Goal: Information Seeking & Learning: Learn about a topic

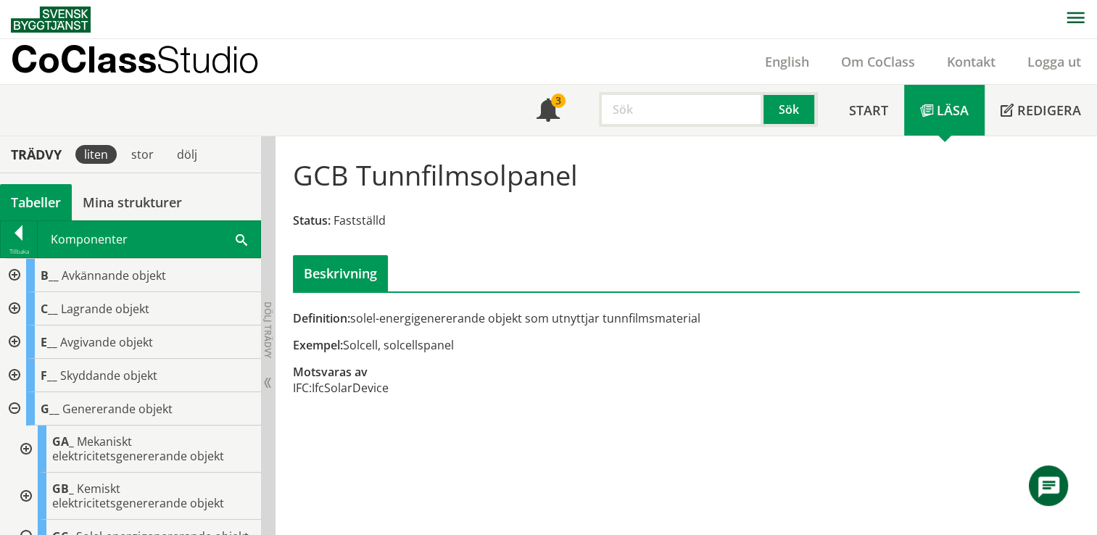
click at [638, 100] on input "text" at bounding box center [681, 109] width 165 height 35
type input "d"
type input "Sandfång"
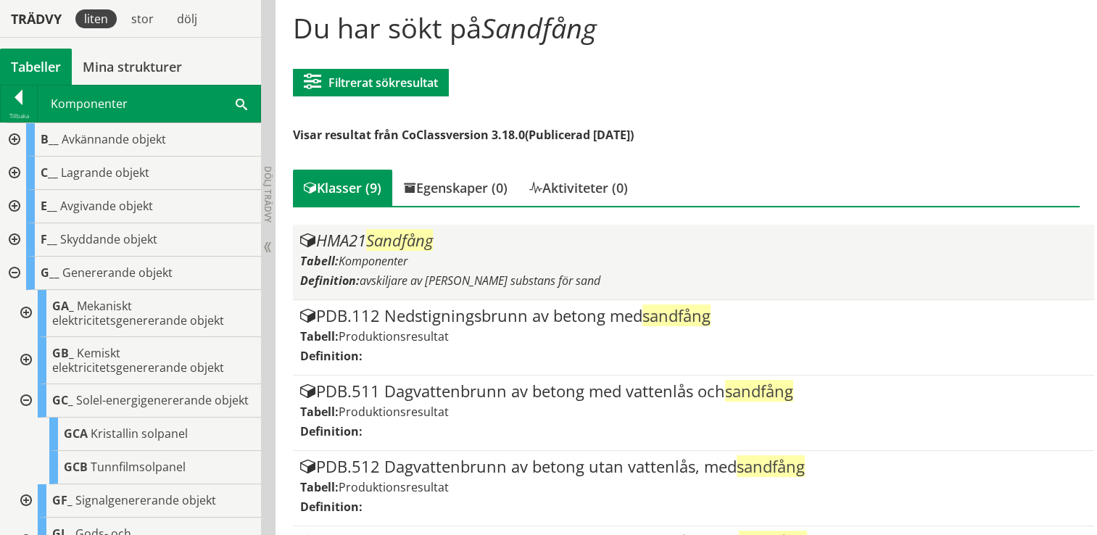
scroll to position [148, 0]
click at [540, 263] on div "Tabell: Komponenter" at bounding box center [693, 260] width 787 height 16
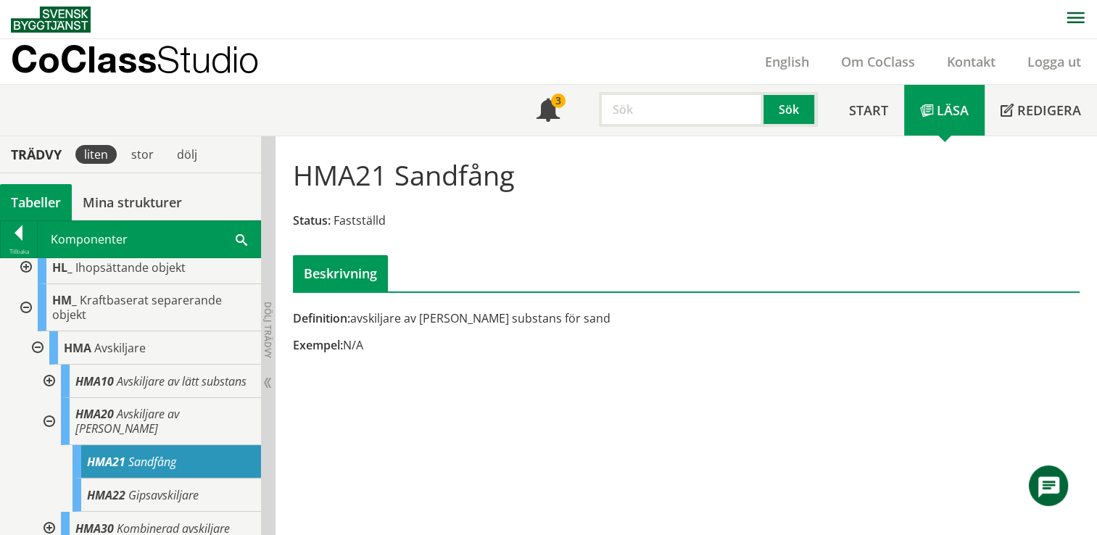
scroll to position [273, 0]
click at [684, 105] on input "text" at bounding box center [681, 109] width 165 height 35
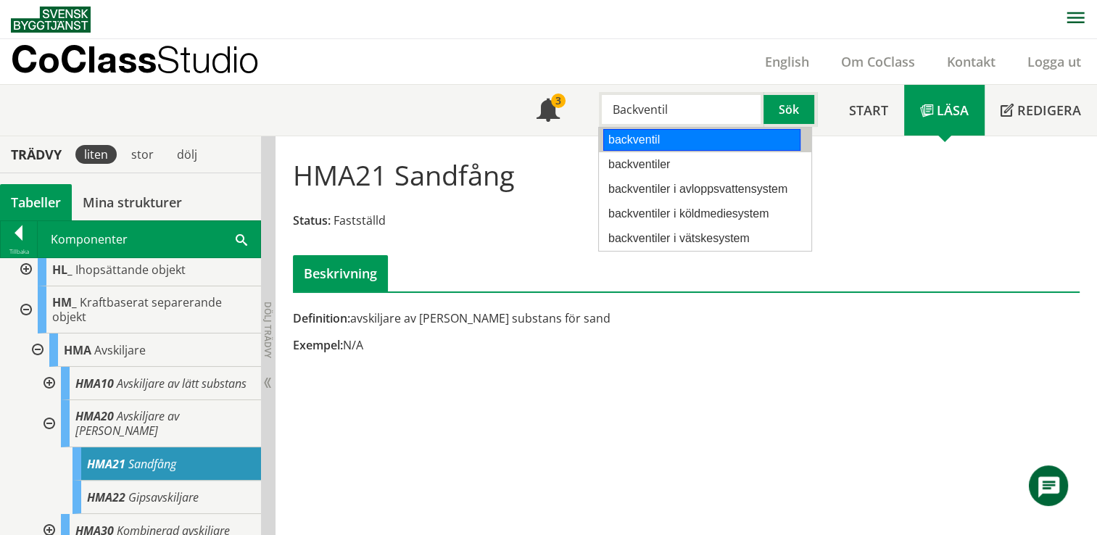
click at [688, 141] on div "backventil" at bounding box center [702, 140] width 198 height 22
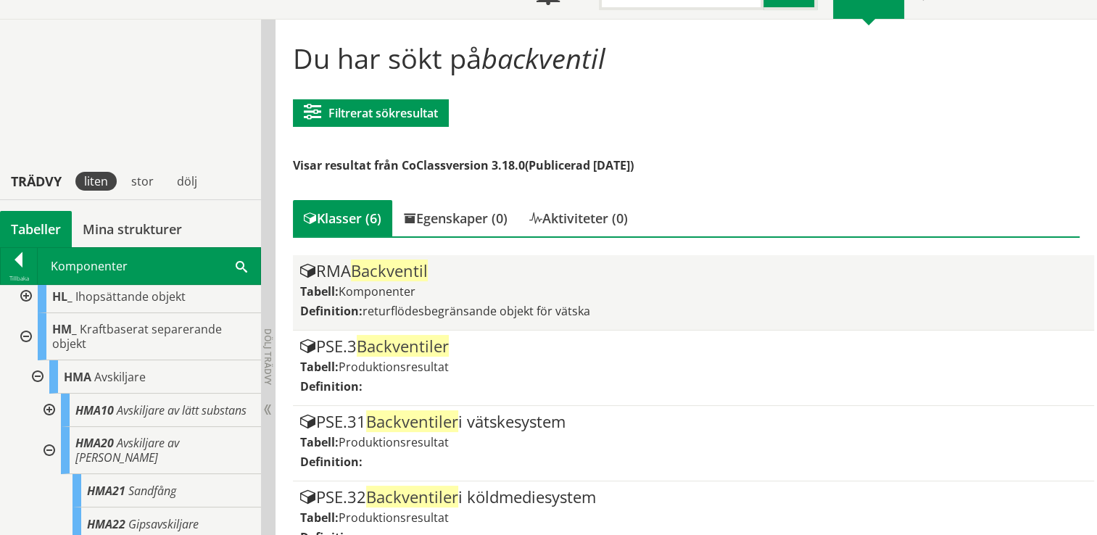
scroll to position [293, 0]
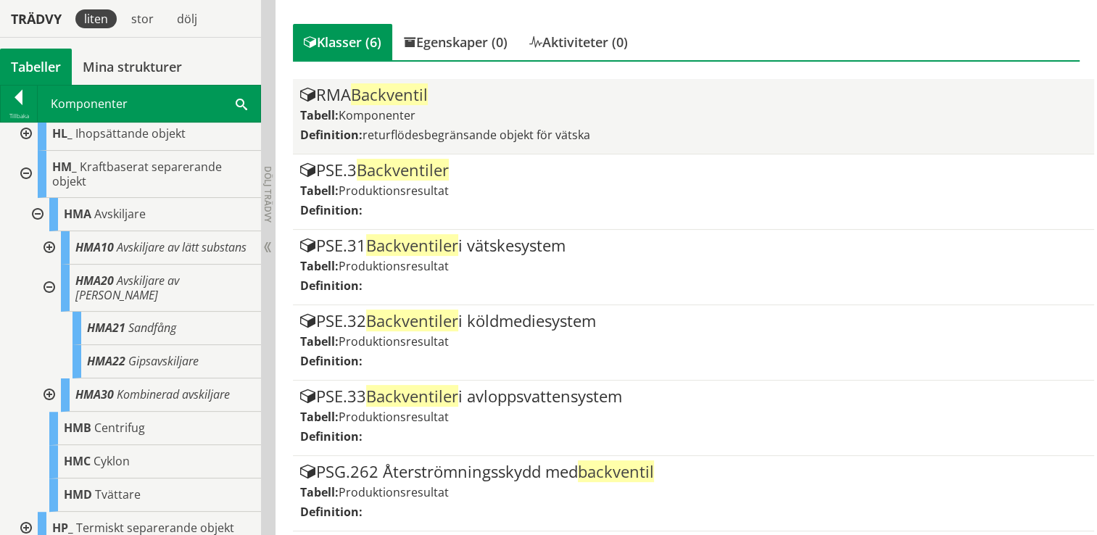
type input "backventil"
click at [486, 136] on span "returflödesbegränsande objekt för vätska" at bounding box center [476, 135] width 228 height 16
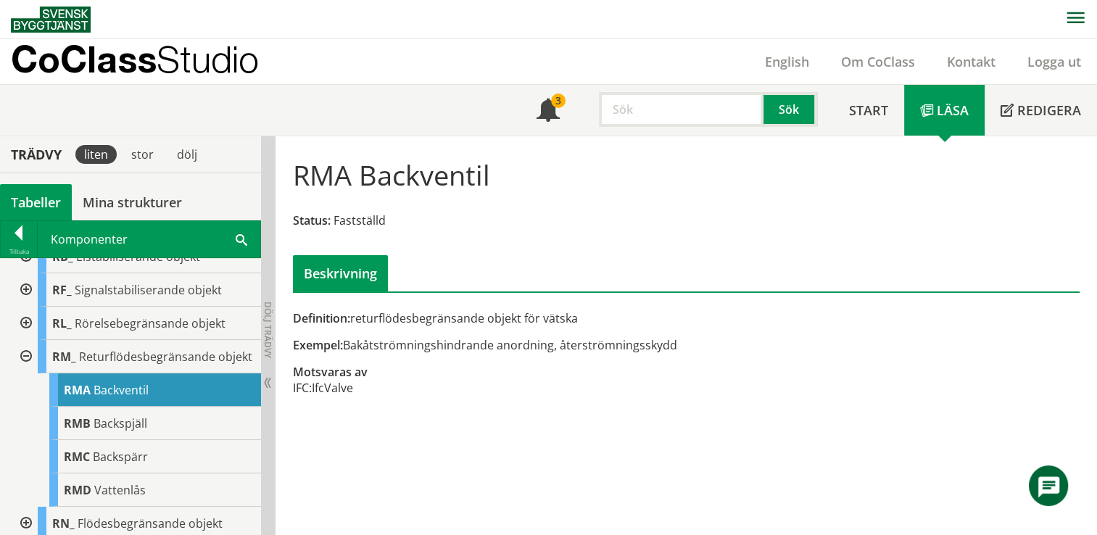
scroll to position [490, 0]
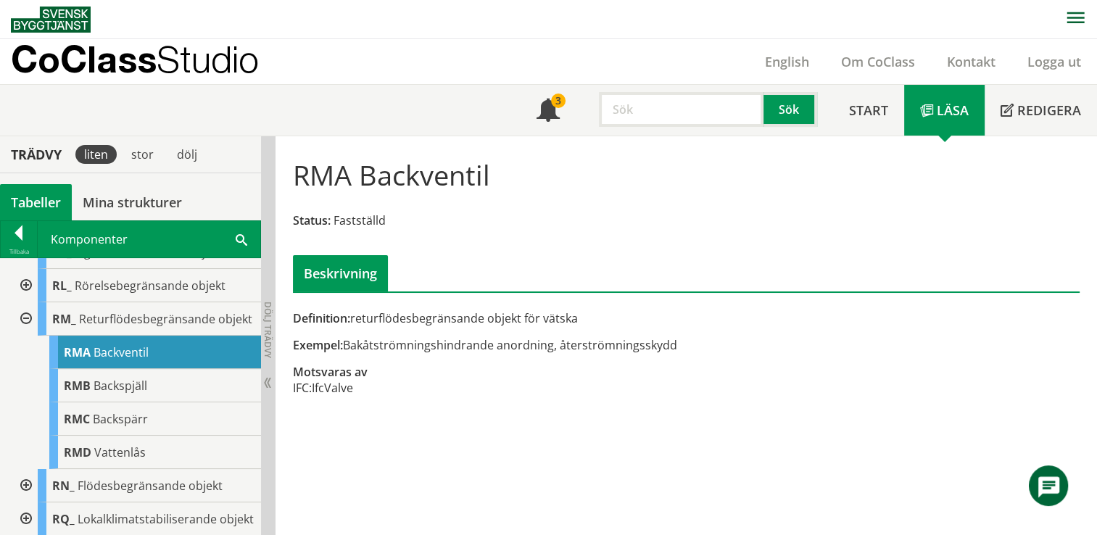
click at [646, 109] on input "text" at bounding box center [681, 109] width 165 height 35
type input "nivågivare"
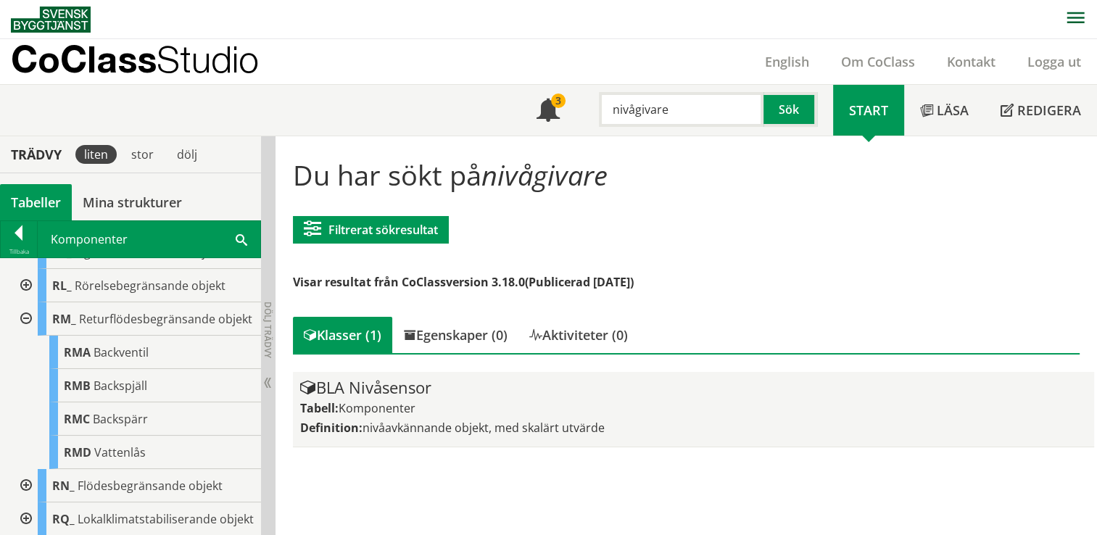
click at [707, 400] on div "Tabell: Komponenter" at bounding box center [693, 408] width 787 height 16
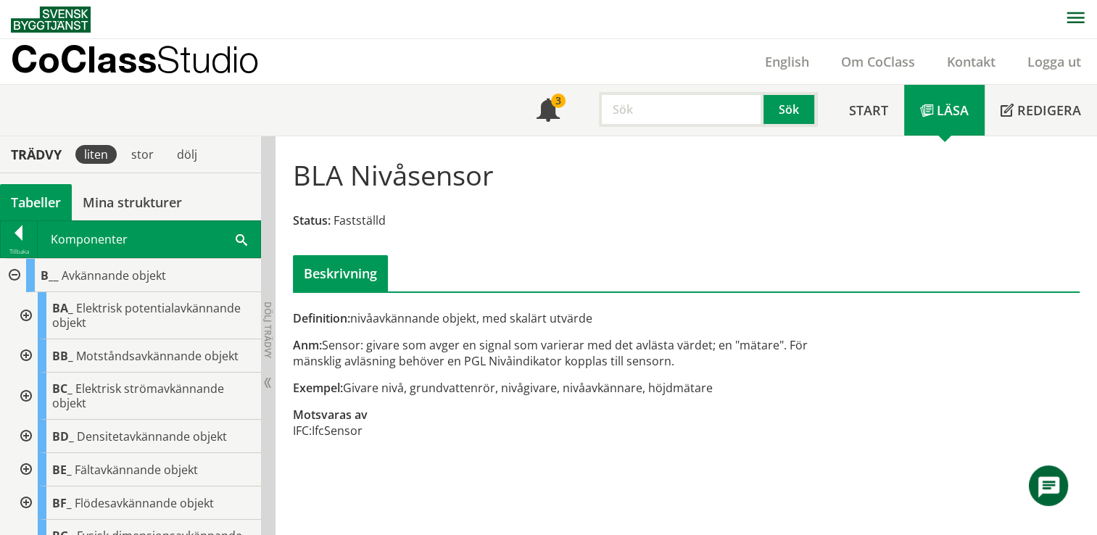
click at [659, 120] on input "text" at bounding box center [681, 109] width 165 height 35
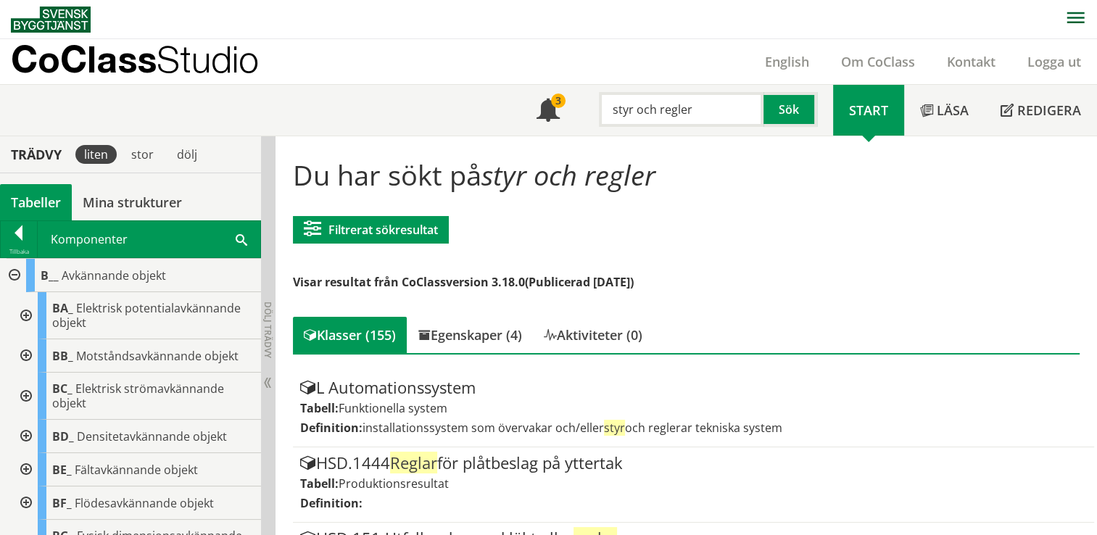
drag, startPoint x: 726, startPoint y: 100, endPoint x: 552, endPoint y: 80, distance: 175.1
click at [552, 80] on header "CoClass Studio English Om CoClass Kontakt Logga ut Meny 3 Sök Start" at bounding box center [548, 87] width 1097 height 97
type input "s"
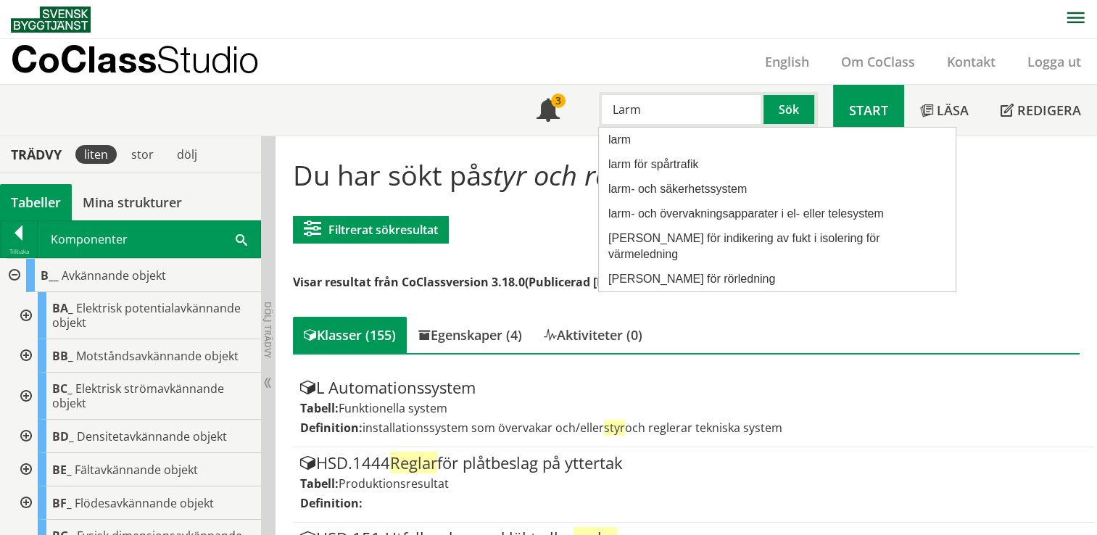
type input "Larm"
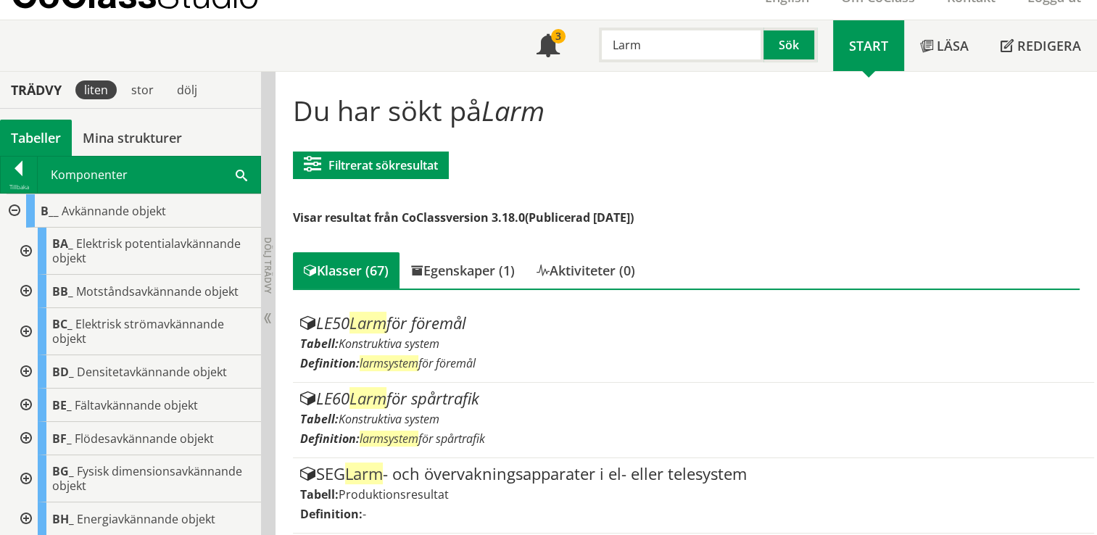
scroll to position [66, 0]
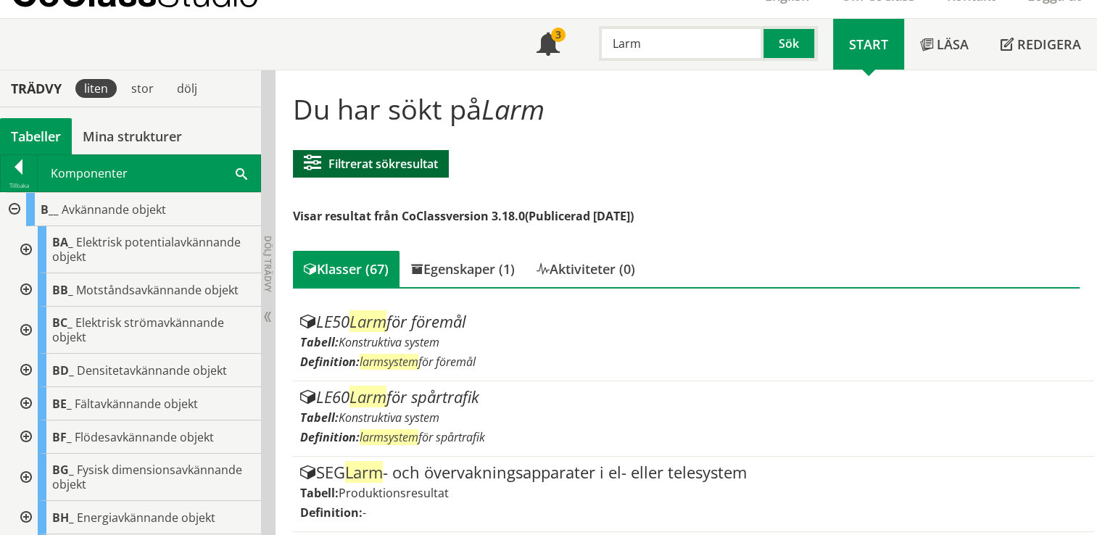
click at [399, 150] on button "Filtrerat sökresultat" at bounding box center [371, 164] width 156 height 28
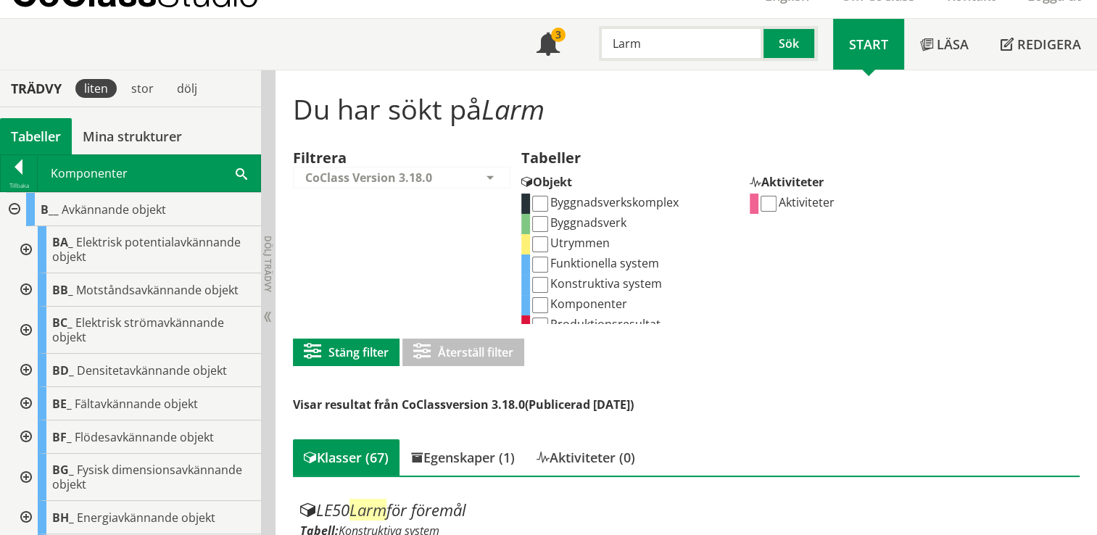
click at [538, 306] on input "Komponenter" at bounding box center [540, 305] width 16 height 16
checkbox input "true"
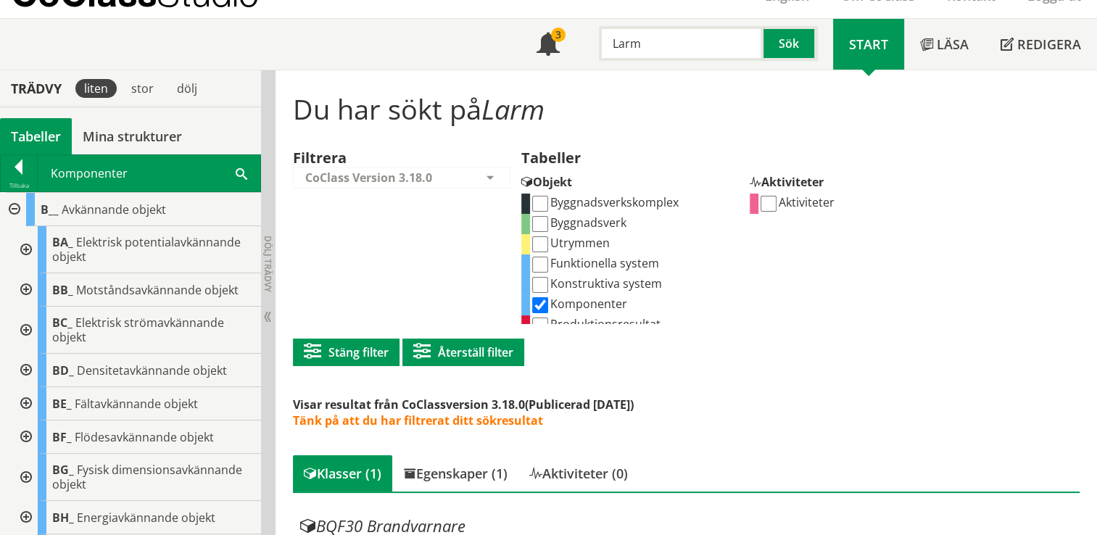
click at [810, 377] on div "Filtrerat sökresultat Filtrera CoClass Version 3.18.0 CoClass Version 3.18.0 Co…" at bounding box center [635, 258] width 685 height 245
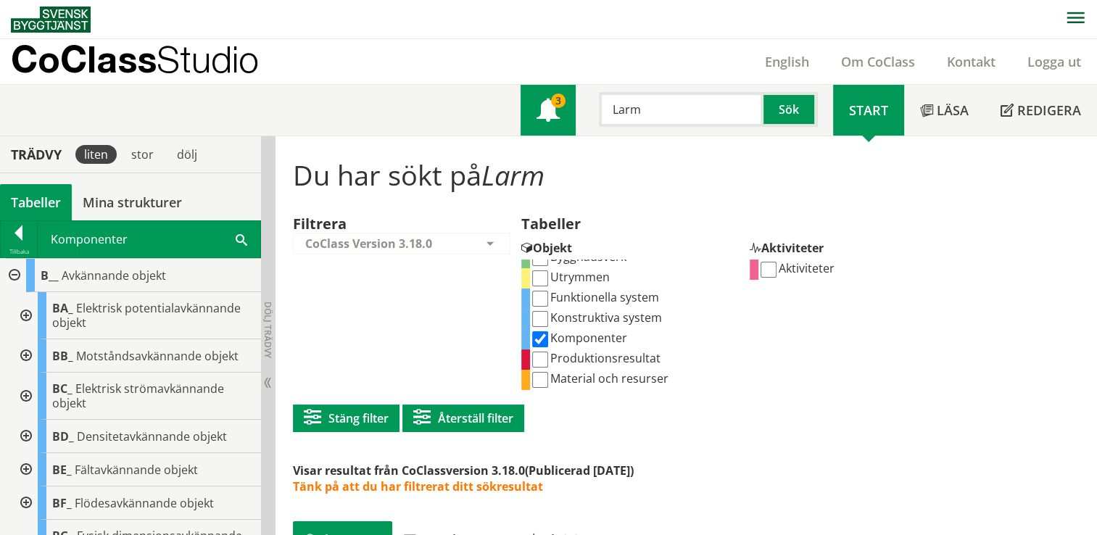
drag, startPoint x: 672, startPoint y: 106, endPoint x: 548, endPoint y: 103, distance: 124.0
click at [548, 103] on div "Meny 3 Larm Sök" at bounding box center [676, 110] width 312 height 51
type input "brunn"
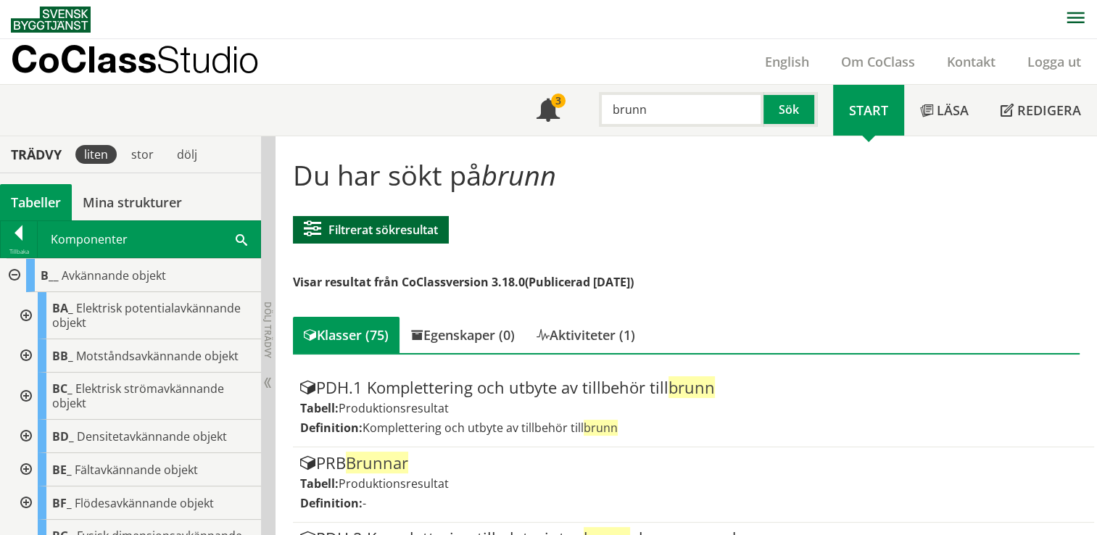
click at [399, 230] on button "Filtrerat sökresultat" at bounding box center [371, 230] width 156 height 28
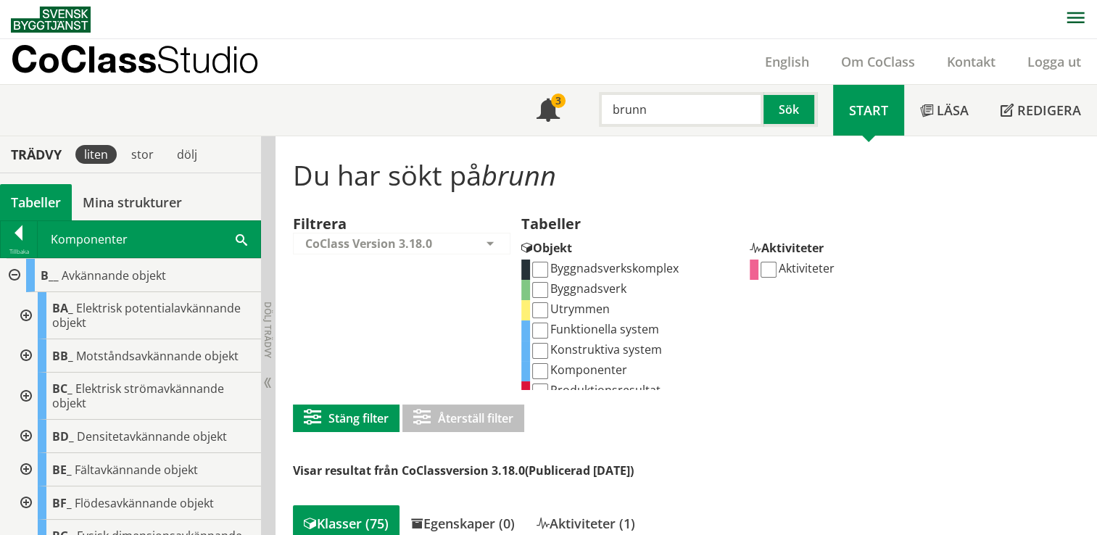
click at [545, 365] on input "Komponenter" at bounding box center [540, 371] width 16 height 16
checkbox input "true"
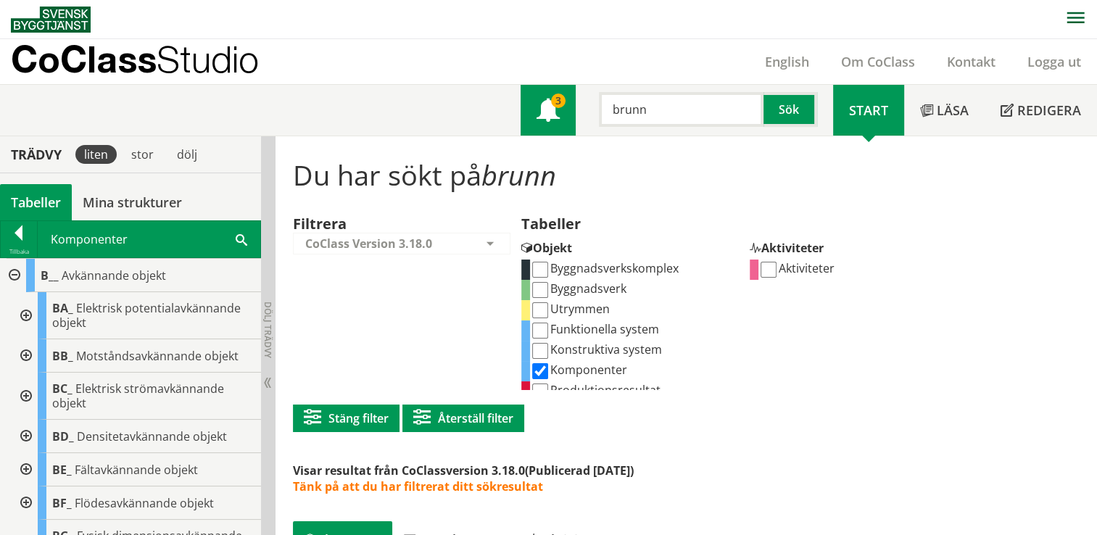
drag, startPoint x: 686, startPoint y: 109, endPoint x: 556, endPoint y: 96, distance: 131.1
click at [556, 96] on div "Meny 3 brunn Sök" at bounding box center [676, 110] width 312 height 51
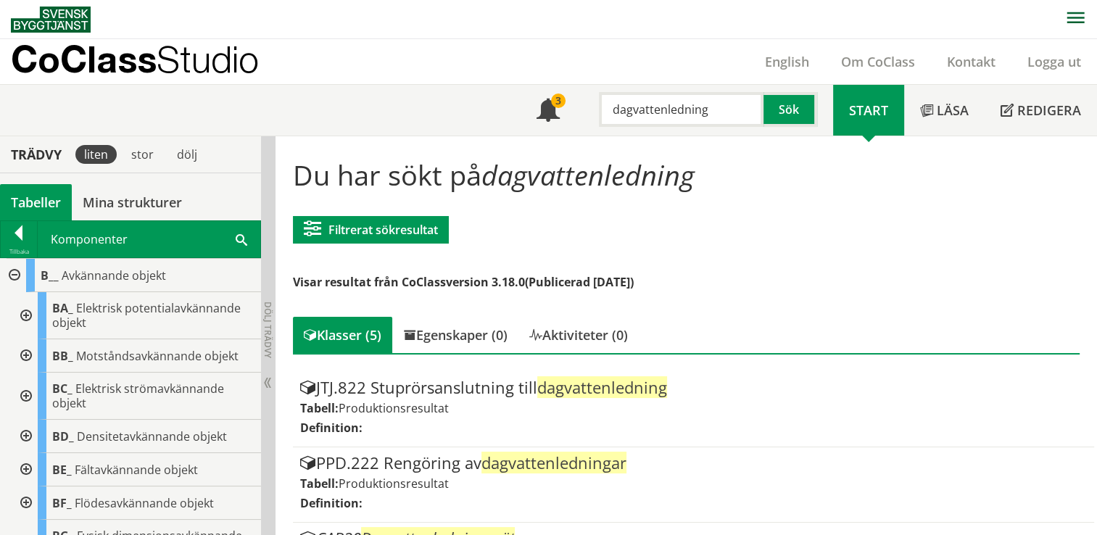
drag, startPoint x: 722, startPoint y: 115, endPoint x: 663, endPoint y: 107, distance: 60.0
click at [663, 107] on input "dagvattenledning" at bounding box center [681, 109] width 165 height 35
type input "dagvatten"
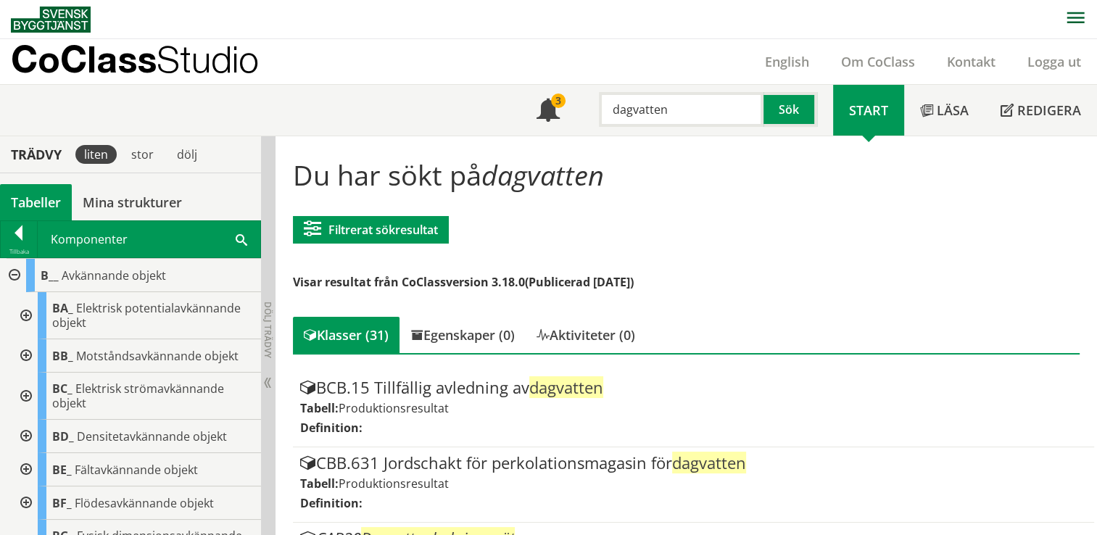
click at [413, 213] on div "Filtrerat sökresultat Filtrera CoClass Version 3.18.0 CoClass Version 3.18.0 Co…" at bounding box center [371, 230] width 156 height 57
click at [413, 219] on button "Filtrerat sökresultat" at bounding box center [371, 230] width 156 height 28
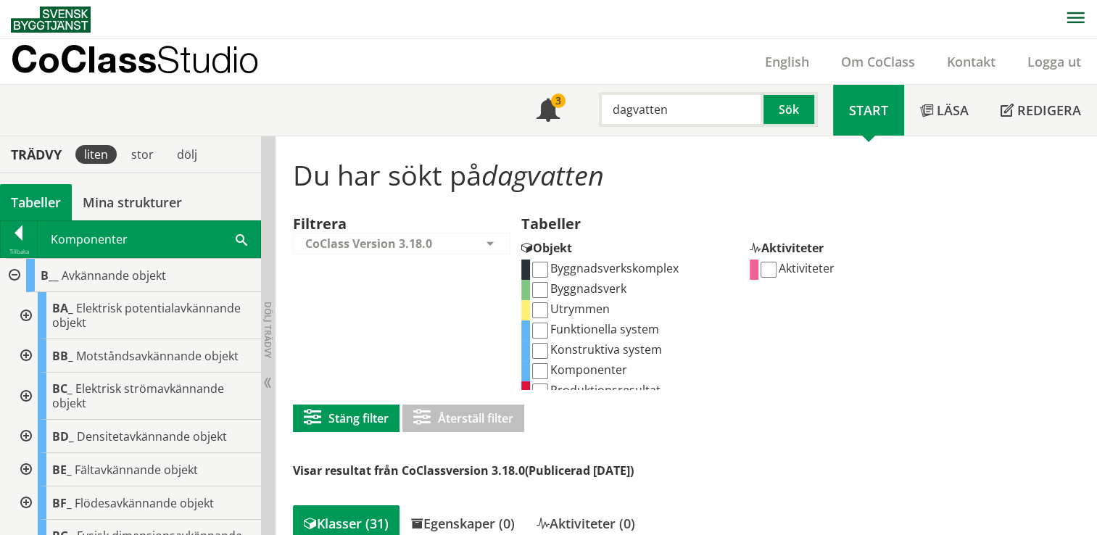
click at [689, 178] on h1 "Du har sökt på dagvatten" at bounding box center [686, 175] width 787 height 32
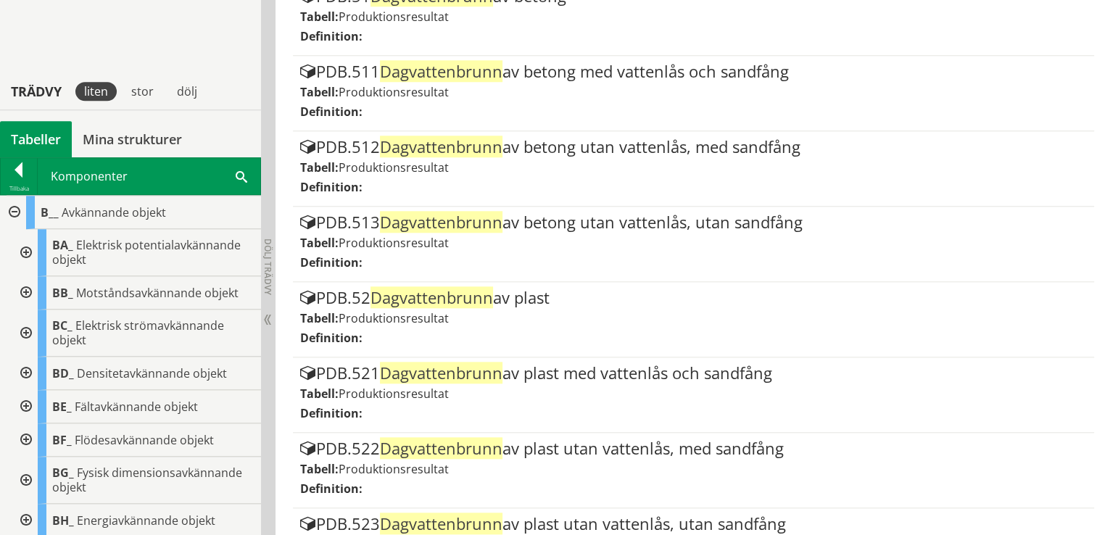
scroll to position [1632, 0]
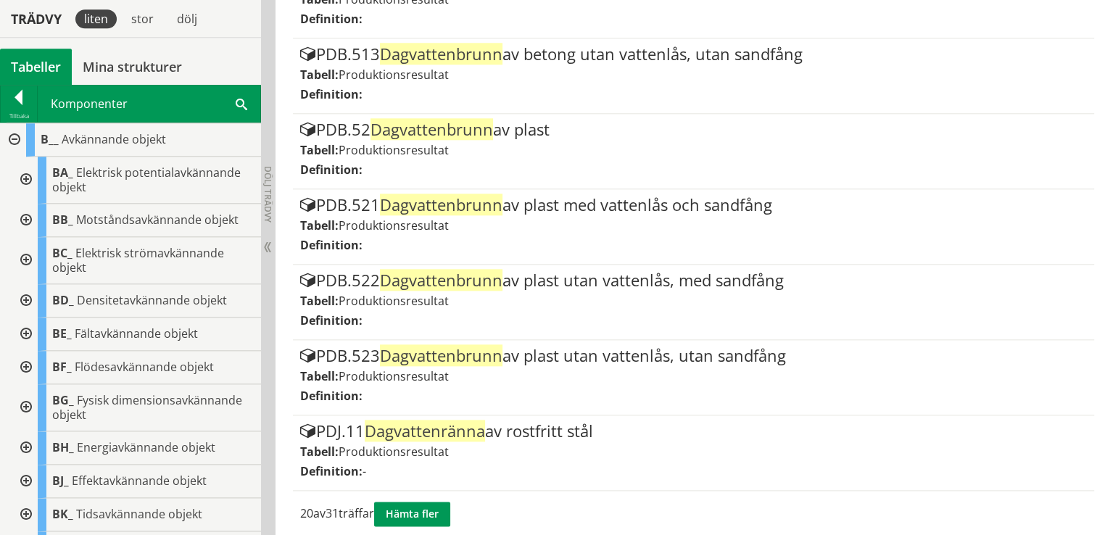
click at [443, 491] on div "20 av 31 träffar Hämta fler" at bounding box center [686, 514] width 787 height 46
click at [441, 505] on button "Hämta fler" at bounding box center [412, 514] width 76 height 25
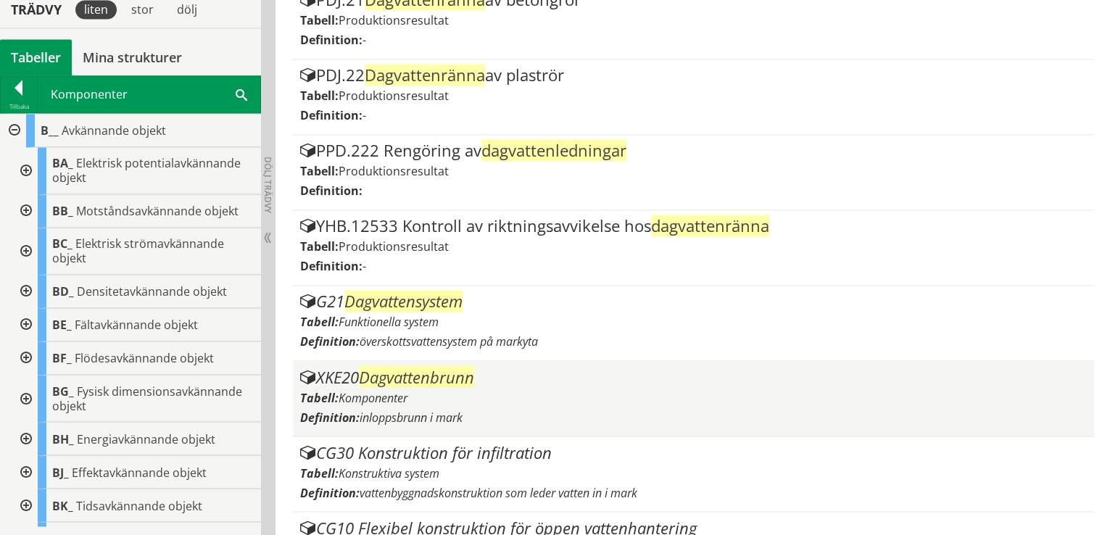
scroll to position [2355, 0]
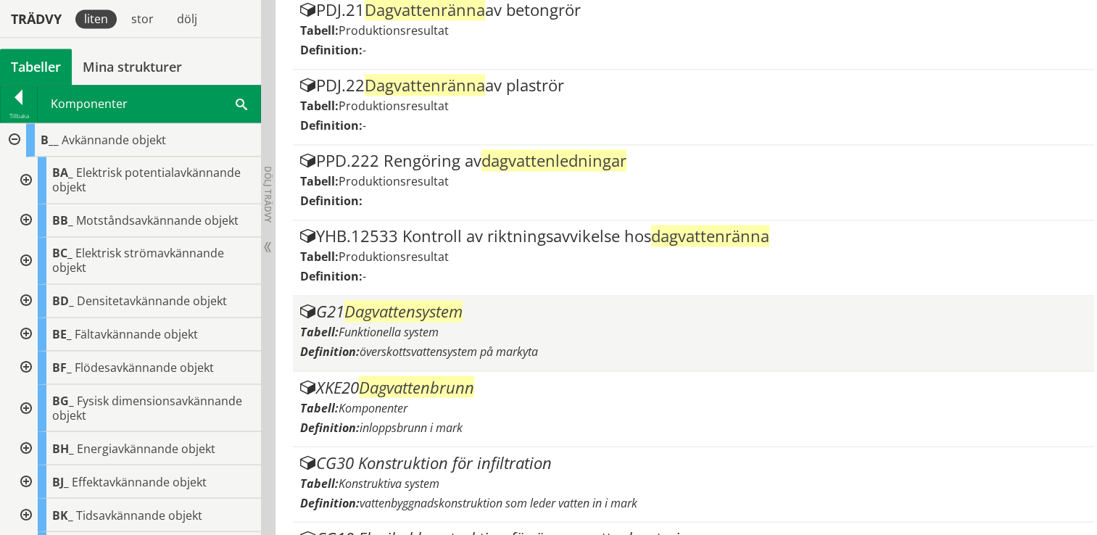
click at [498, 344] on span "överskottsvattensystem på markyta" at bounding box center [449, 352] width 178 height 16
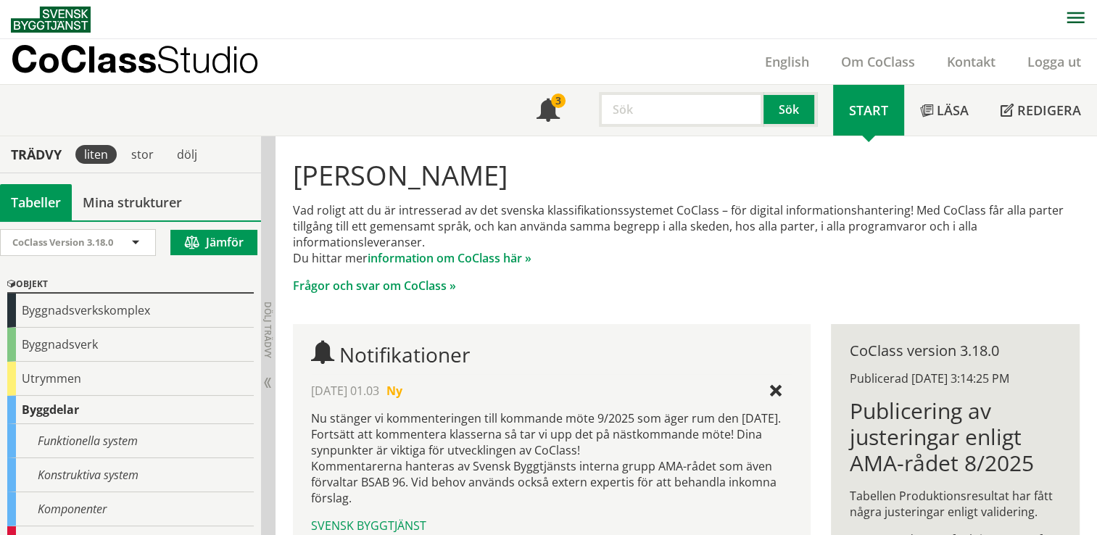
click at [705, 133] on div "Meny 3 Sök" at bounding box center [676, 110] width 312 height 51
click at [689, 104] on input "text" at bounding box center [681, 109] width 165 height 35
type input "Spillvatten"
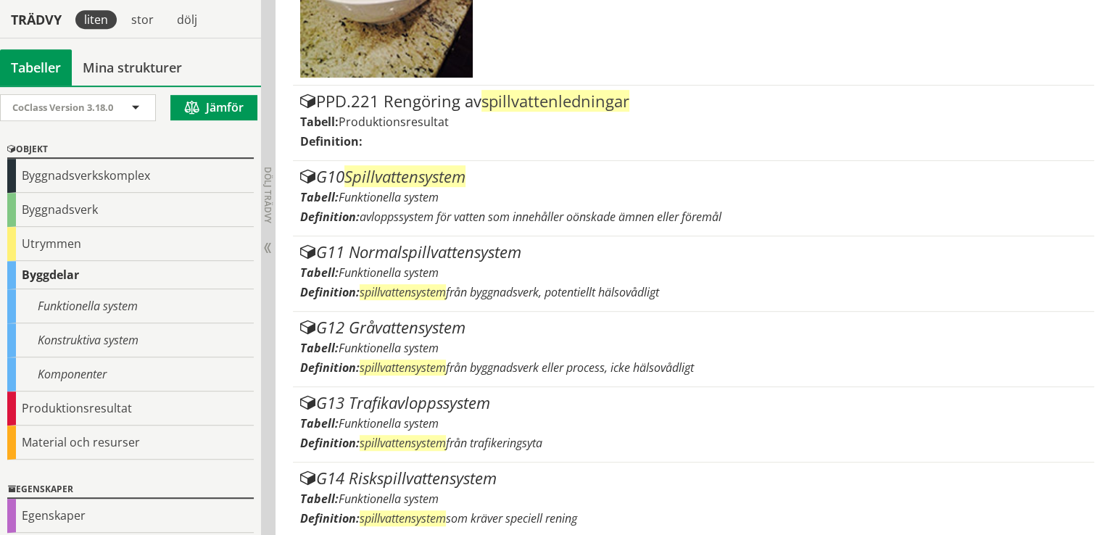
scroll to position [759, 0]
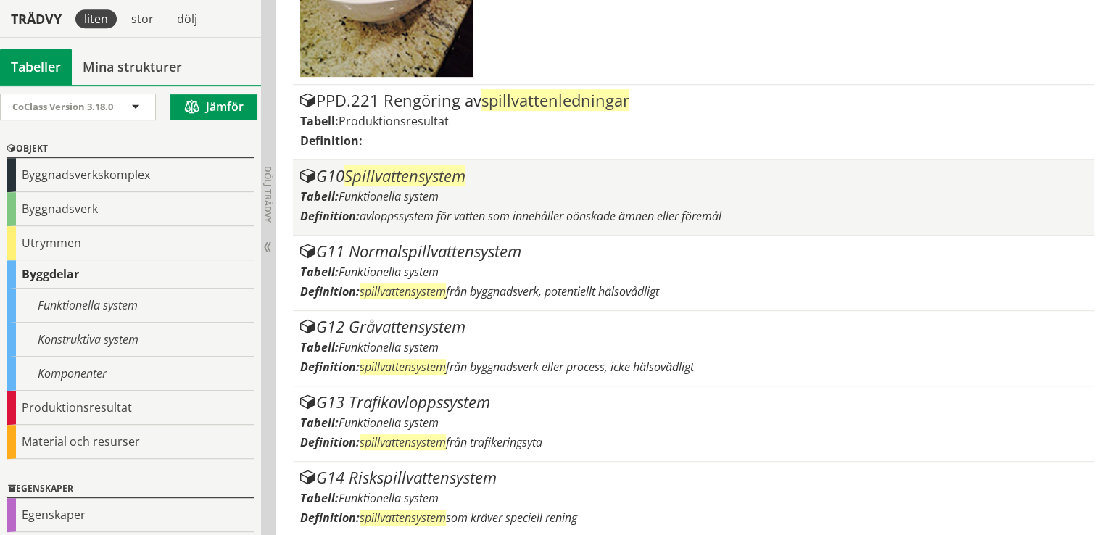
click at [562, 196] on div "Tabell: Funktionella system" at bounding box center [693, 196] width 787 height 16
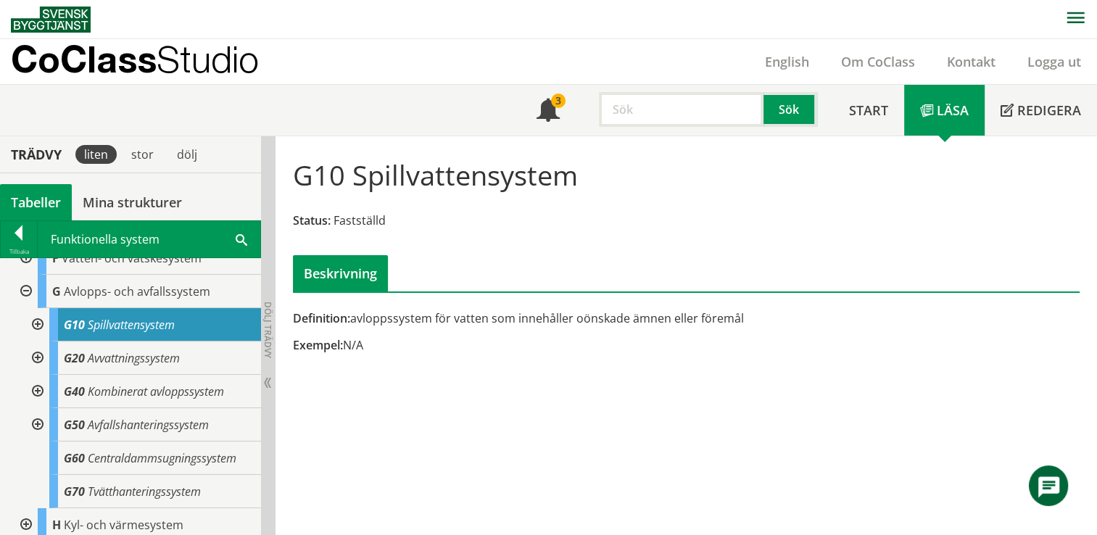
scroll to position [118, 0]
click at [41, 322] on div at bounding box center [36, 323] width 26 height 33
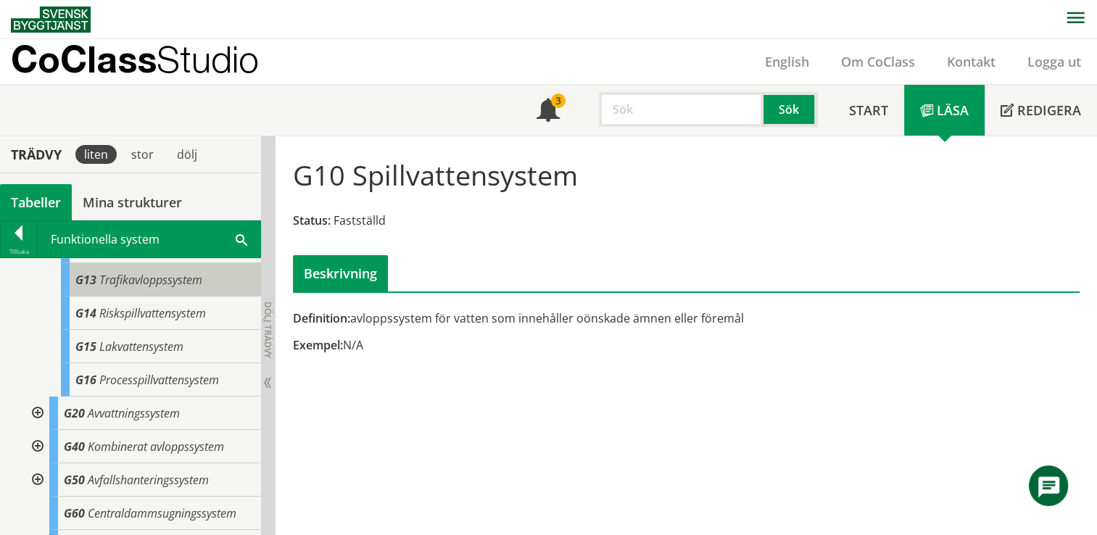
scroll to position [263, 0]
click at [30, 407] on div at bounding box center [36, 412] width 26 height 33
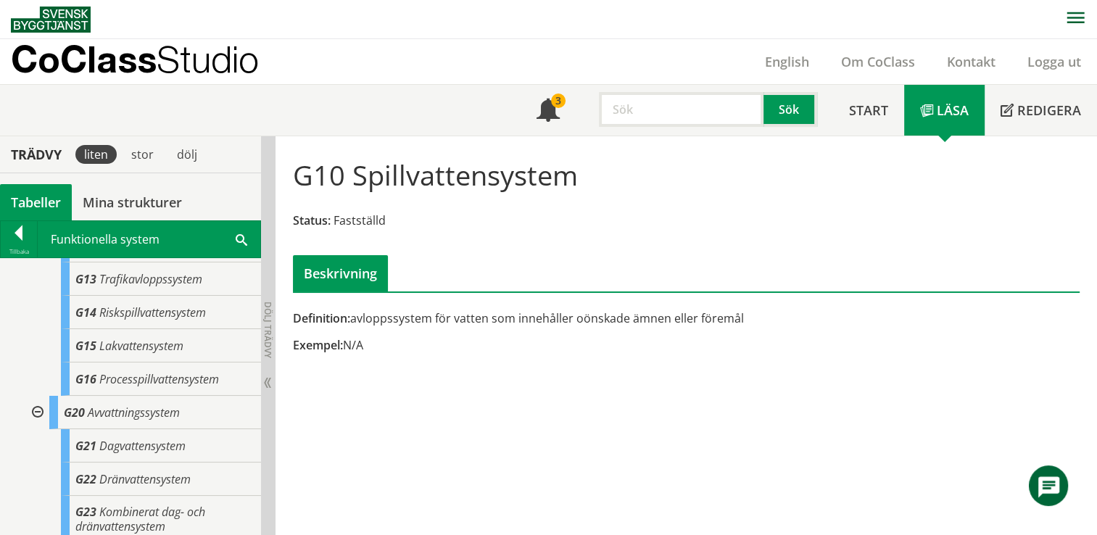
click at [35, 412] on div at bounding box center [36, 412] width 26 height 33
click at [38, 444] on div at bounding box center [36, 445] width 26 height 33
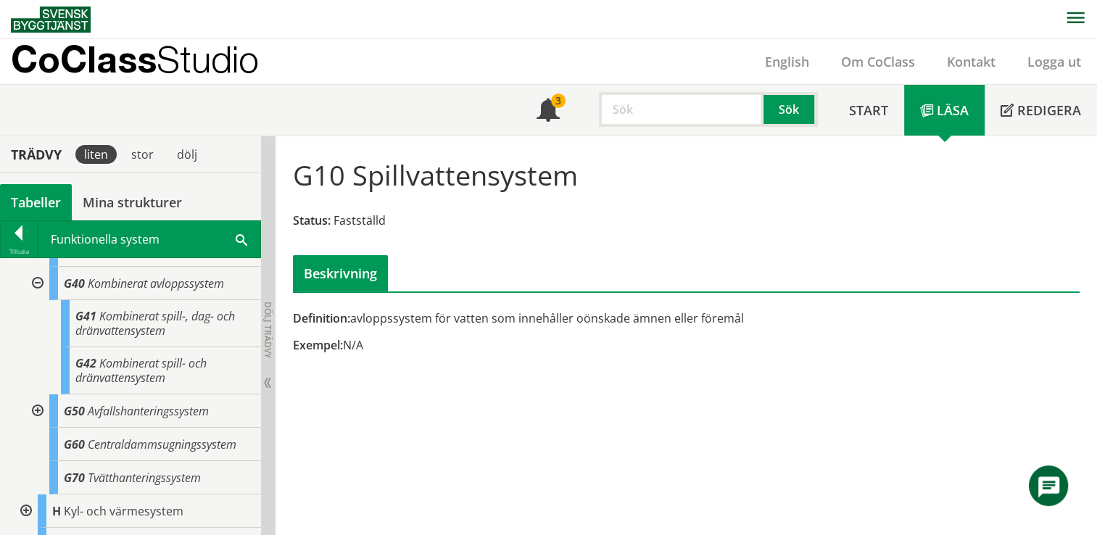
scroll to position [429, 0]
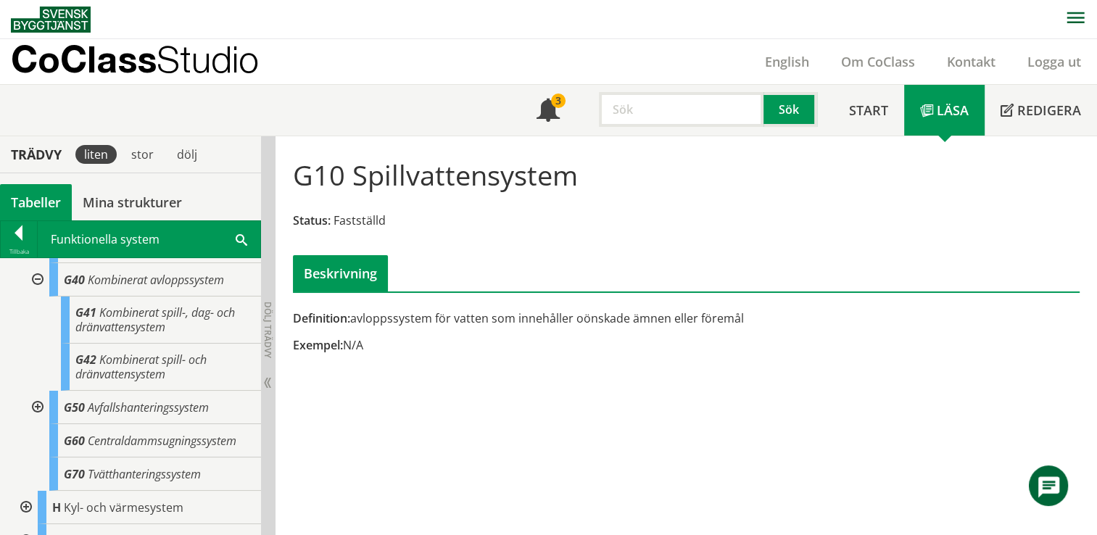
click at [42, 402] on div at bounding box center [36, 407] width 26 height 33
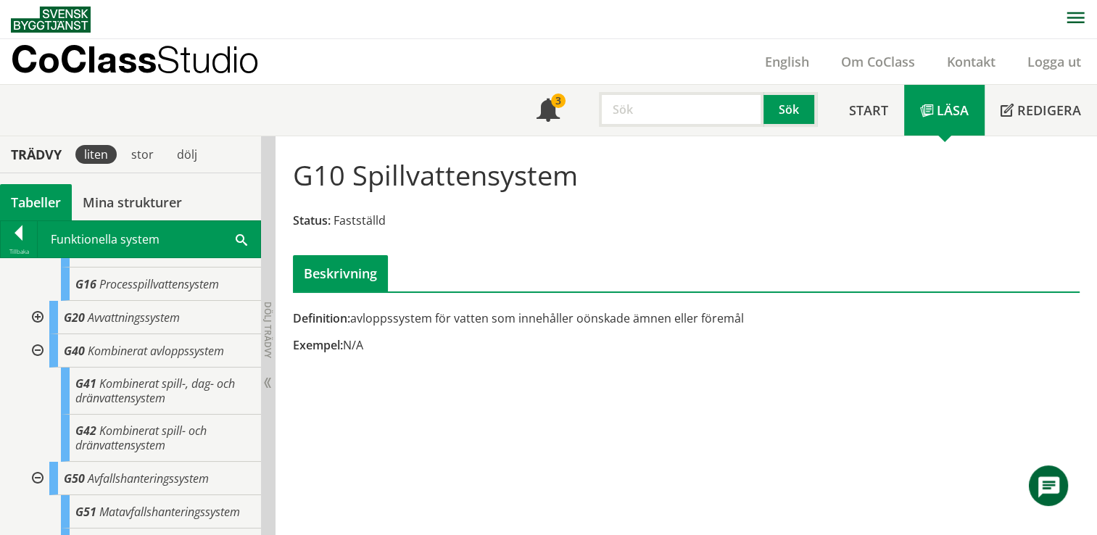
scroll to position [360, 0]
click at [38, 346] on div at bounding box center [36, 349] width 26 height 33
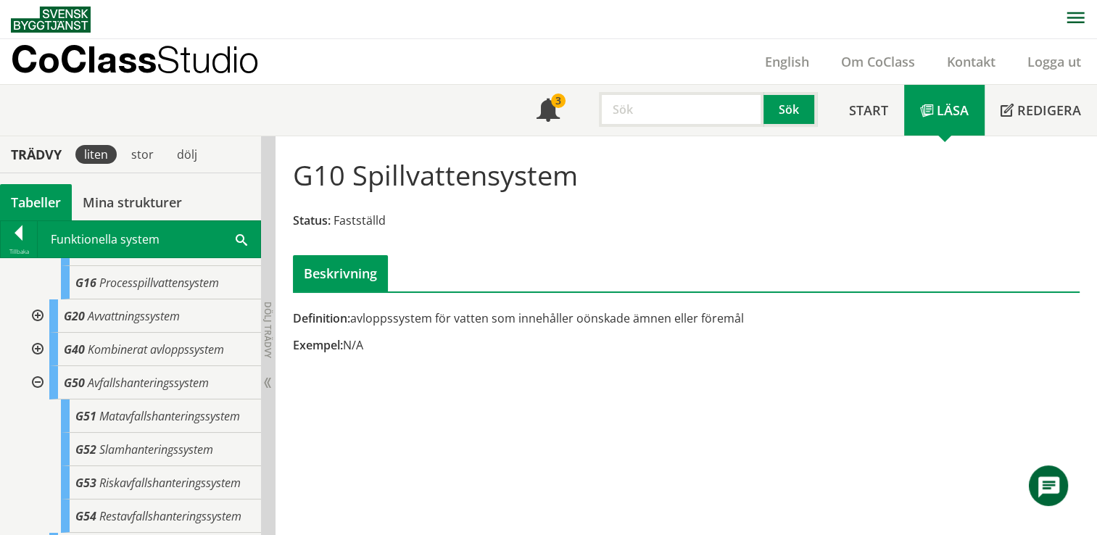
click at [34, 370] on div at bounding box center [36, 382] width 26 height 33
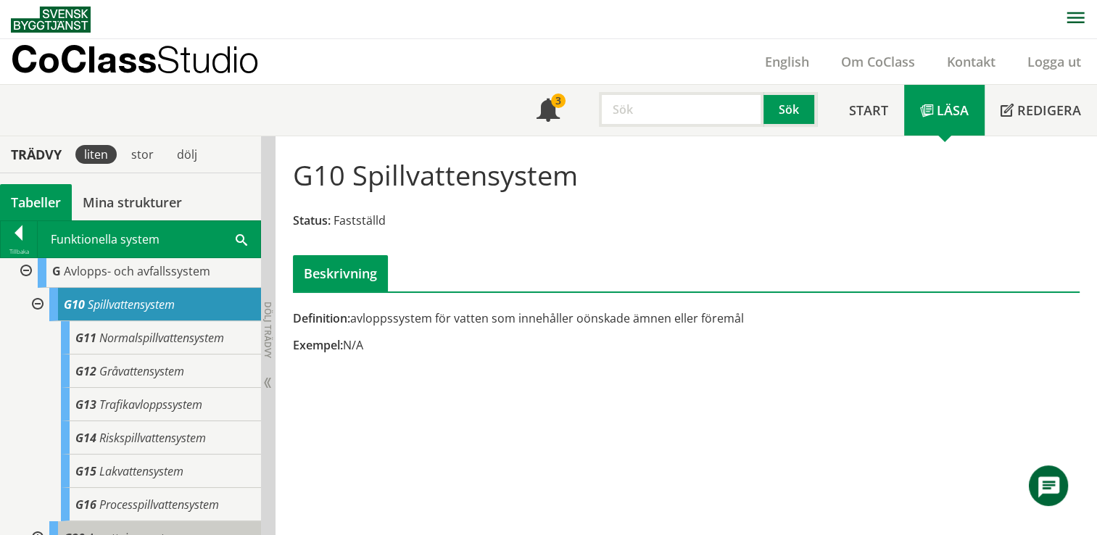
scroll to position [136, 0]
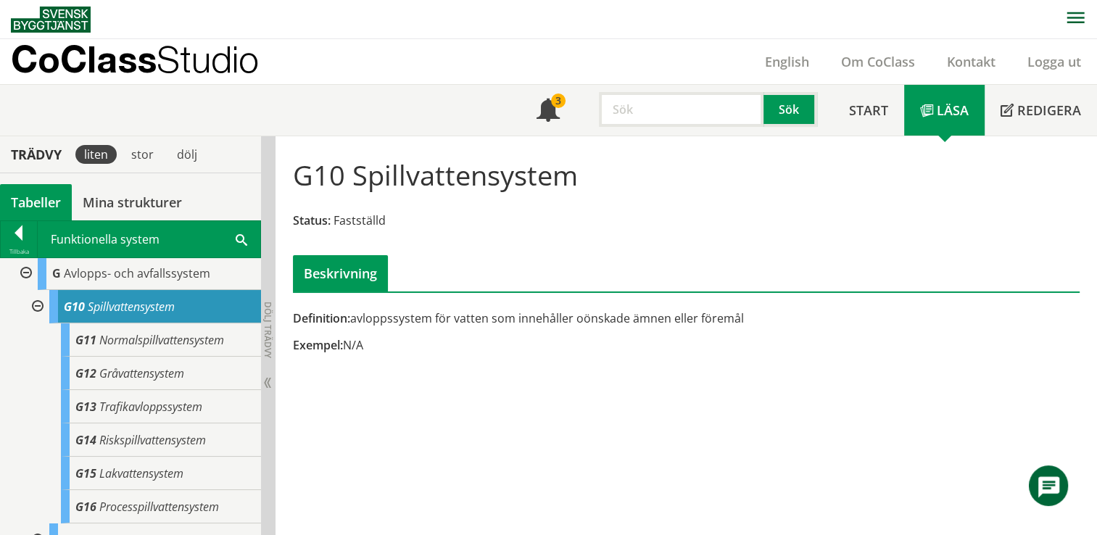
drag, startPoint x: 44, startPoint y: 311, endPoint x: 28, endPoint y: 349, distance: 41.6
click at [28, 349] on div "G10 Spillvattensystem G11 Normalspillvattensystem G12 Gråvattensystem G13 Trafi…" at bounding box center [142, 406] width 238 height 233
click at [37, 295] on div at bounding box center [36, 306] width 26 height 33
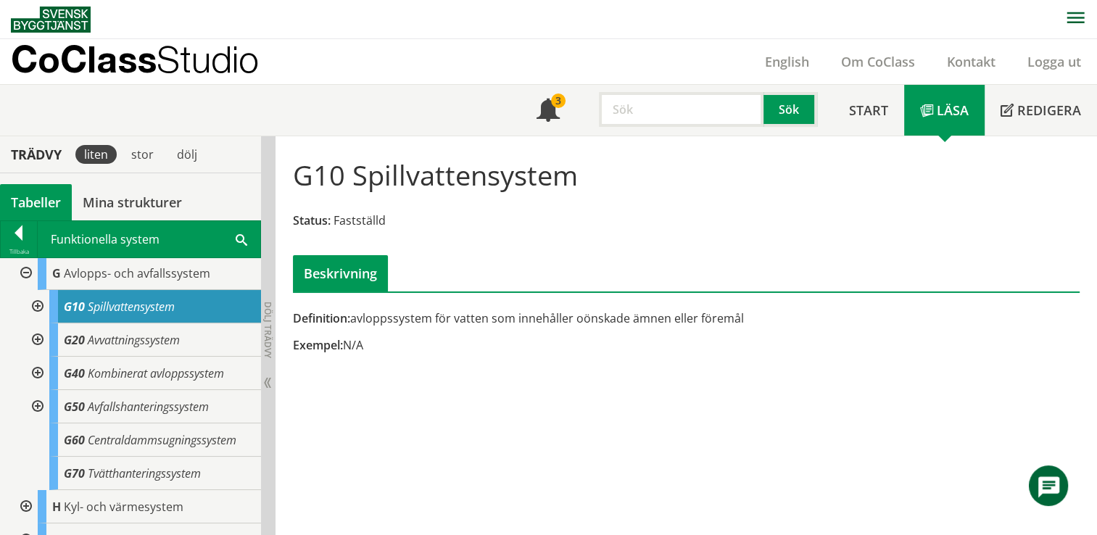
click at [38, 341] on div at bounding box center [36, 339] width 26 height 33
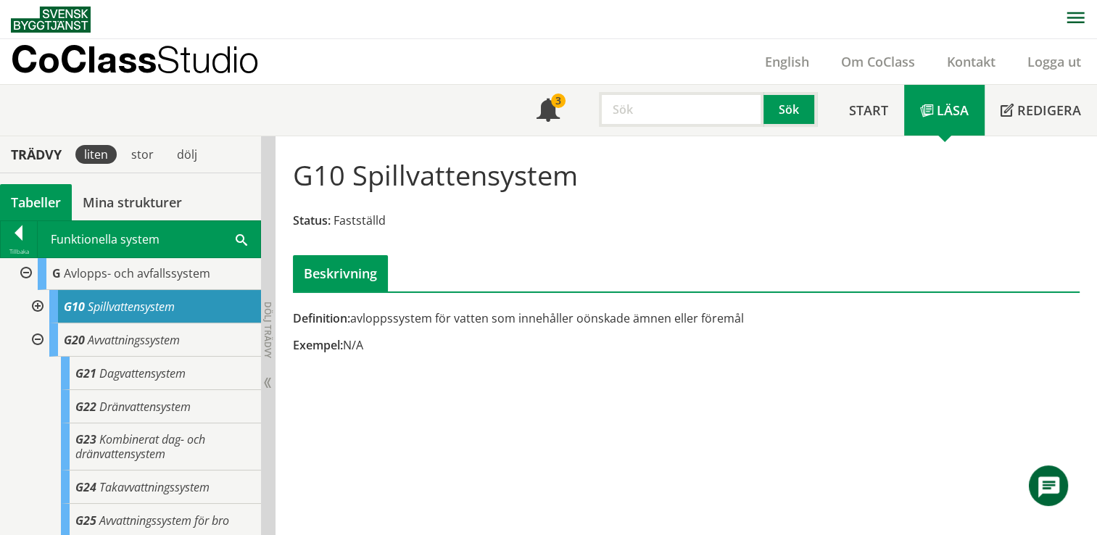
click at [645, 116] on input "text" at bounding box center [681, 109] width 165 height 35
type input "styr och regler"
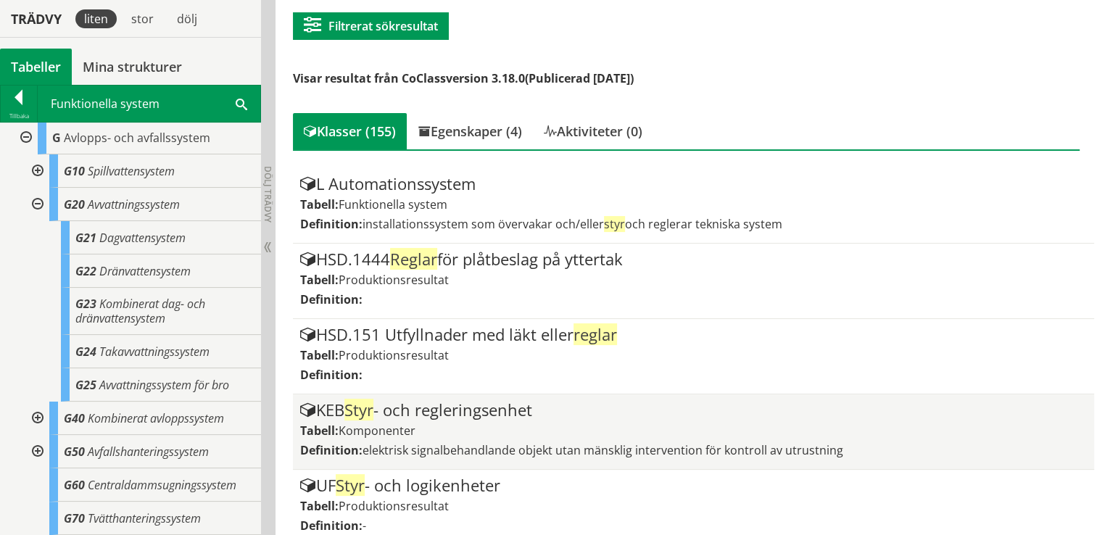
scroll to position [203, 0]
click at [558, 443] on span "elektrisk signalbehandlande objekt utan mänsklig intervention för kontroll av u…" at bounding box center [602, 451] width 481 height 16
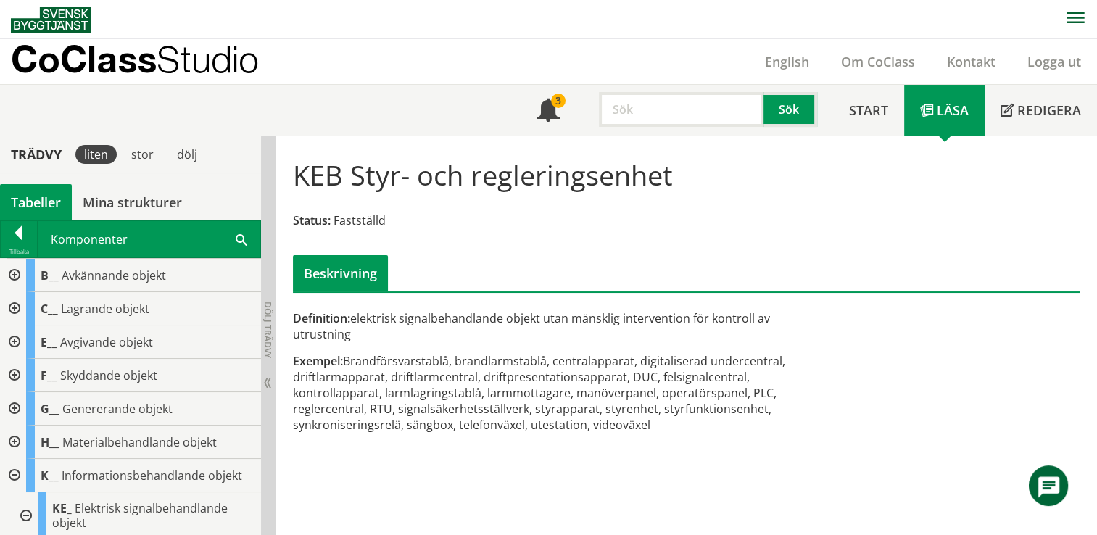
drag, startPoint x: 642, startPoint y: 402, endPoint x: 589, endPoint y: 399, distance: 53.0
click at [589, 399] on div "Exempel: Brandförsvarstablå, brandlarmstablå, centralapparat, digitaliserad und…" at bounding box center [552, 393] width 518 height 80
click at [652, 113] on input "text" at bounding box center [681, 109] width 165 height 35
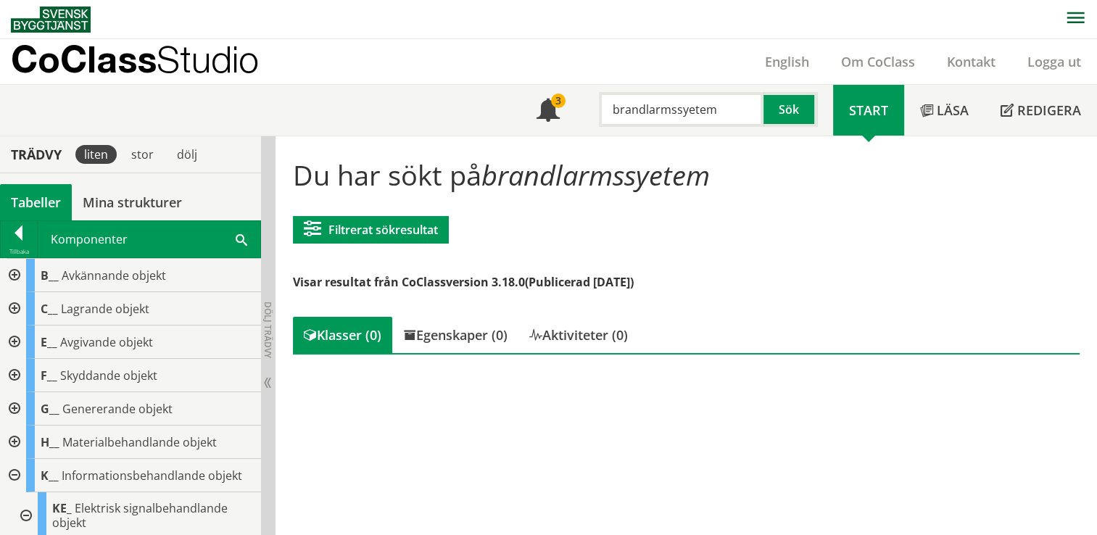
click at [725, 104] on input "brandlarmssyetem" at bounding box center [681, 109] width 165 height 35
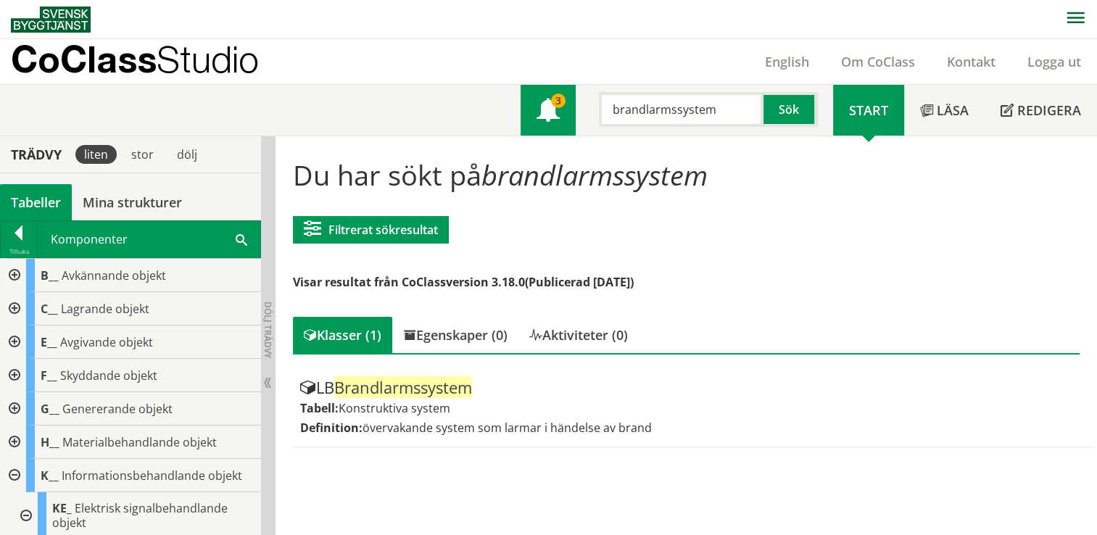
drag, startPoint x: 716, startPoint y: 105, endPoint x: 570, endPoint y: 119, distance: 146.3
click at [570, 119] on div "Meny 3 brandlarmssystem Sök" at bounding box center [676, 110] width 312 height 51
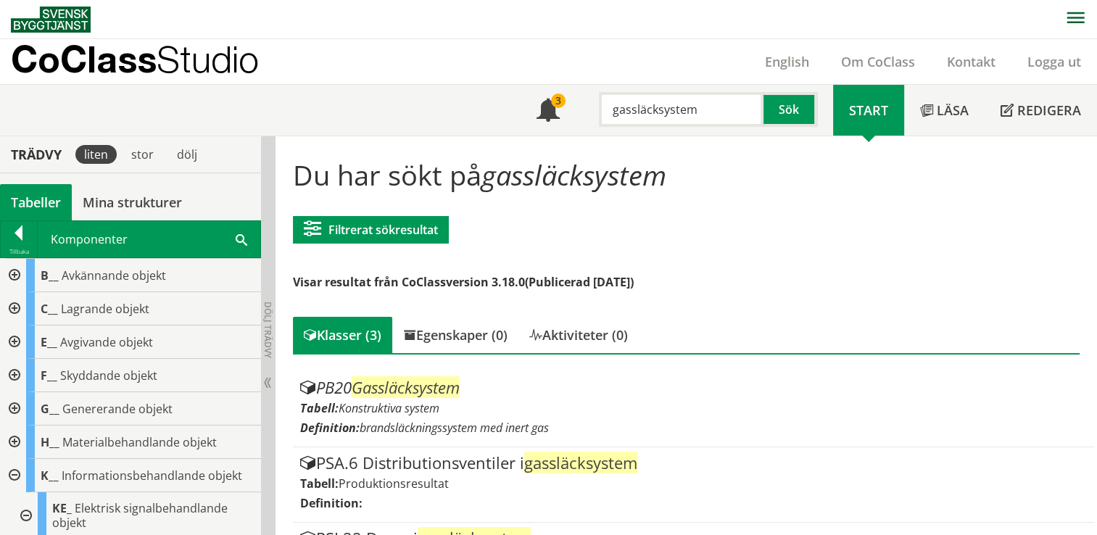
drag, startPoint x: 752, startPoint y: 104, endPoint x: 597, endPoint y: 126, distance: 156.0
click at [597, 126] on div "Meny 3 gassläcksystem Sök" at bounding box center [676, 110] width 312 height 51
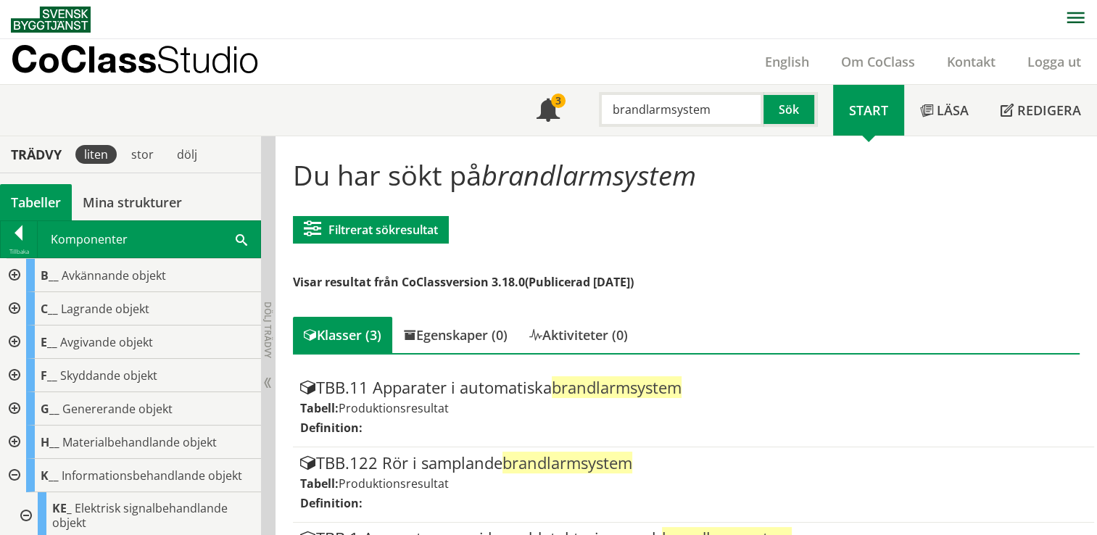
click at [676, 110] on input "brandlarmsystem" at bounding box center [681, 109] width 165 height 35
type input "brandlarmssystem"
